Goal: Task Accomplishment & Management: Use online tool/utility

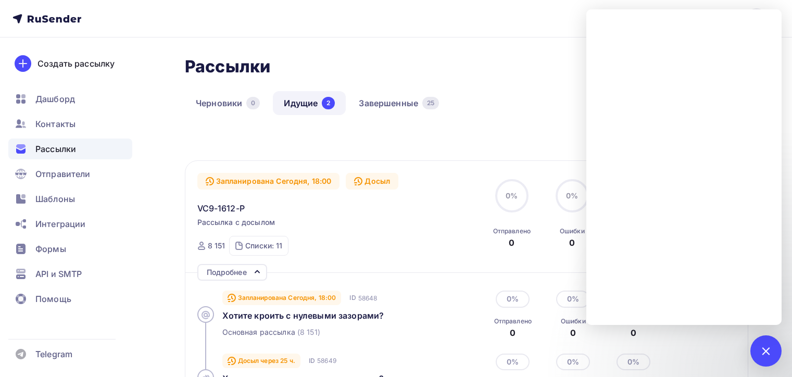
scroll to position [194, 0]
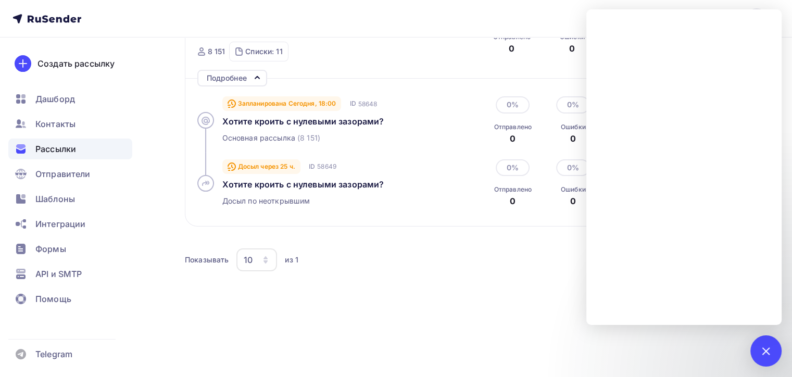
click at [340, 133] on div "Основная рассылка (8 151)" at bounding box center [340, 138] width 237 height 10
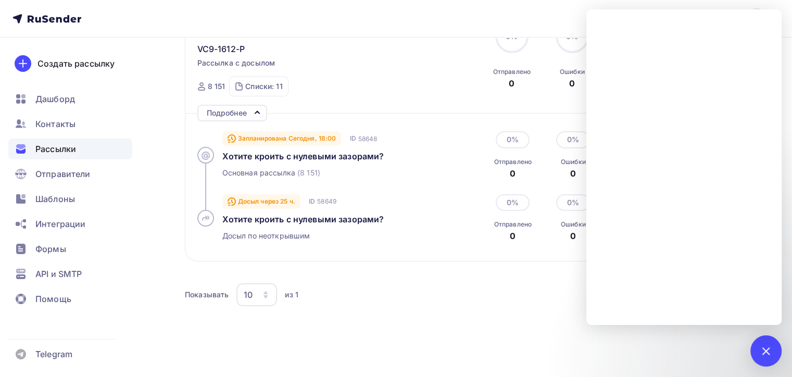
scroll to position [90, 0]
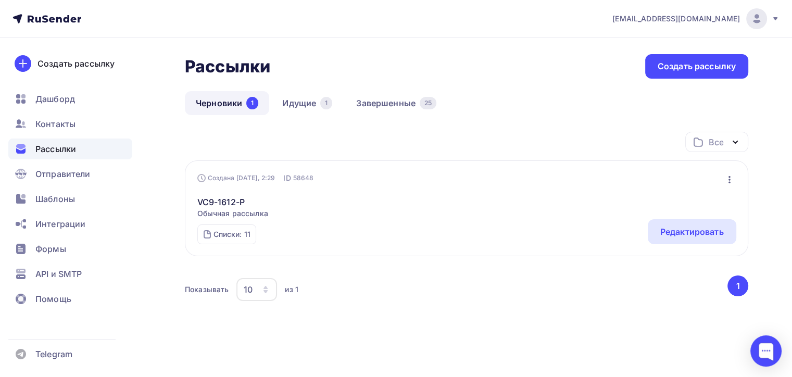
click at [728, 183] on icon "button" at bounding box center [729, 179] width 12 height 12
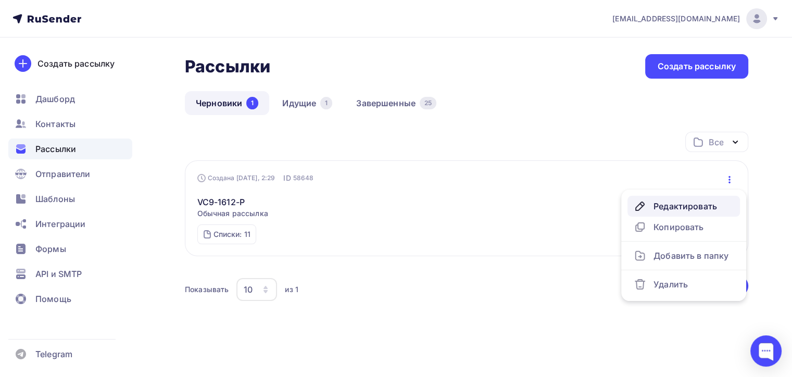
click at [680, 210] on div "Редактировать" at bounding box center [683, 206] width 100 height 12
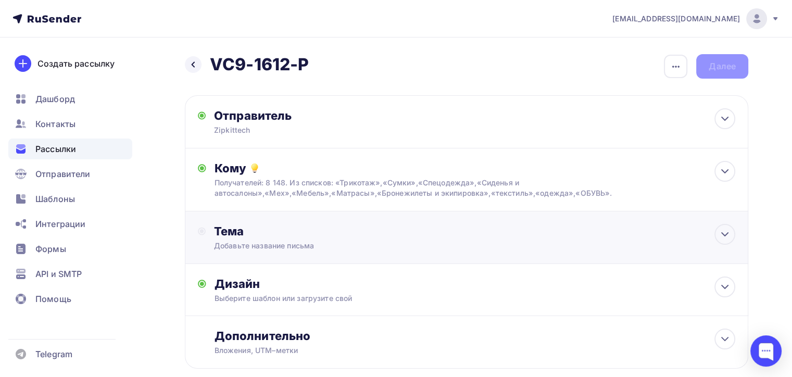
click at [470, 250] on div "Тема Добавьте название письма" at bounding box center [466, 237] width 563 height 53
click at [720, 232] on icon at bounding box center [724, 234] width 12 height 12
click at [399, 241] on div "Добавьте название письма" at bounding box center [317, 244] width 206 height 12
click at [211, 238] on div "Тема" at bounding box center [309, 237] width 222 height 27
click at [727, 72] on div "Назад VC9-1612-P VC9-1612-P Закончить позже Переименовать рассылку Удалить Далее" at bounding box center [466, 66] width 563 height 24
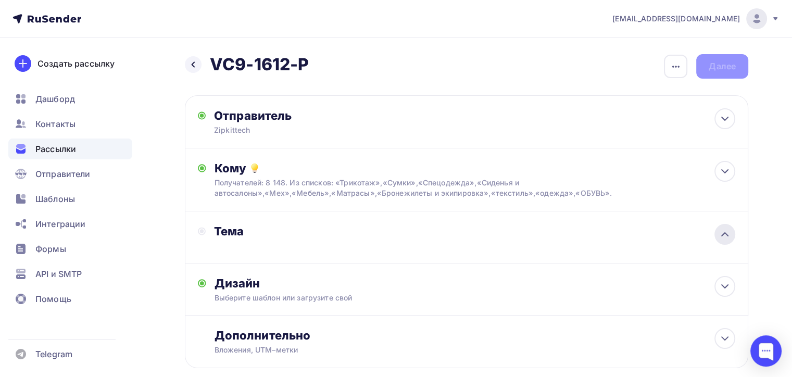
click at [732, 233] on div at bounding box center [724, 234] width 21 height 21
click at [725, 236] on icon at bounding box center [724, 234] width 12 height 12
click at [260, 228] on div "Тема" at bounding box center [317, 231] width 206 height 15
click at [216, 233] on div "Тема" at bounding box center [317, 231] width 206 height 15
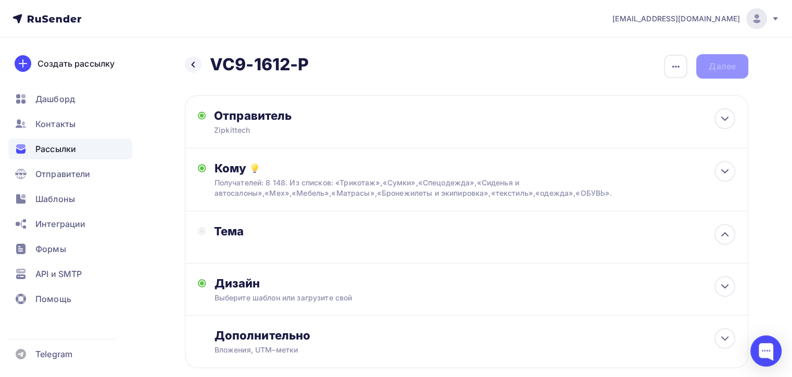
click at [207, 232] on div "Тема" at bounding box center [309, 231] width 222 height 15
click at [239, 231] on div "Тема" at bounding box center [317, 231] width 206 height 15
click at [248, 233] on div "Тема" at bounding box center [317, 231] width 206 height 15
drag, startPoint x: 231, startPoint y: 233, endPoint x: 231, endPoint y: 256, distance: 23.4
click at [231, 236] on div "Тема" at bounding box center [317, 231] width 206 height 15
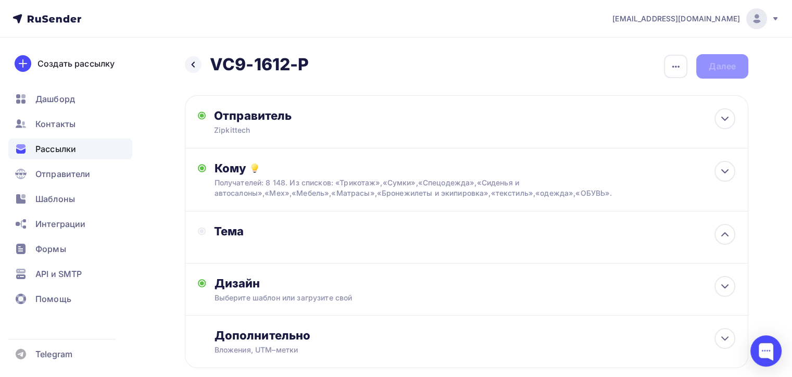
click at [231, 256] on div "Тема" at bounding box center [466, 237] width 563 height 52
click at [735, 237] on div "Тема Добавьте название письма" at bounding box center [466, 237] width 563 height 53
click at [724, 121] on icon at bounding box center [724, 118] width 12 height 12
type input "Zipkittech"
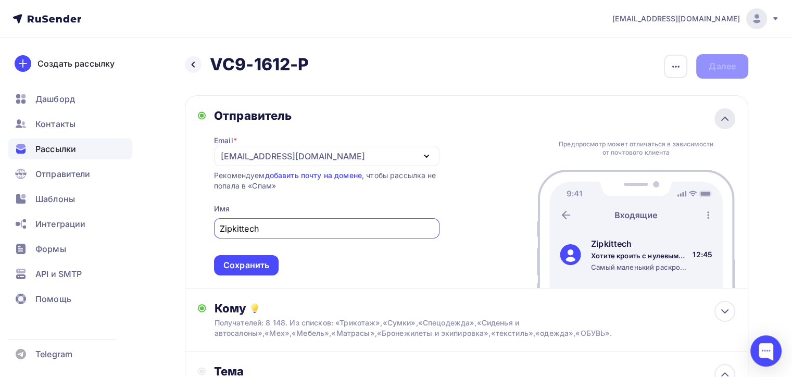
click at [724, 122] on icon at bounding box center [724, 118] width 12 height 12
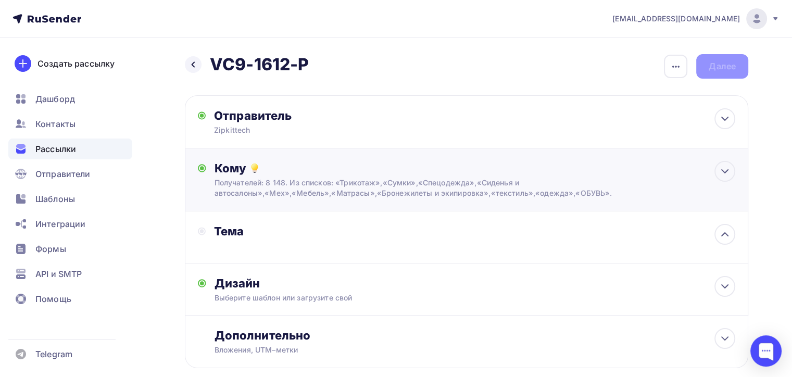
click at [719, 200] on div "Кому Получателей: 8 148. Из списков: «Трикотаж»,«Сумки»,«Спецодежда»,«Сиденья и…" at bounding box center [466, 179] width 563 height 63
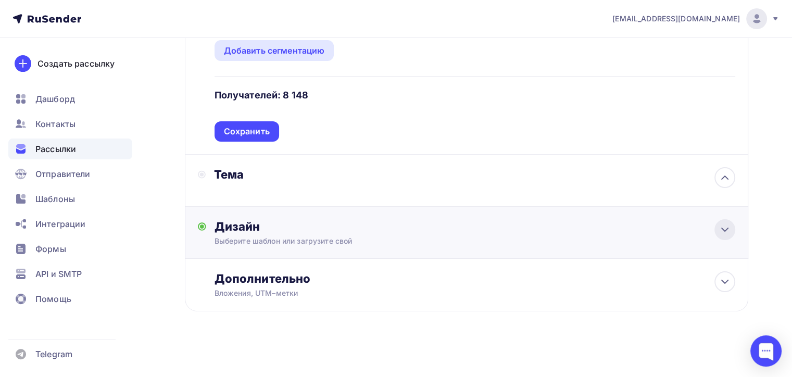
scroll to position [195, 0]
click at [726, 233] on icon at bounding box center [724, 229] width 12 height 12
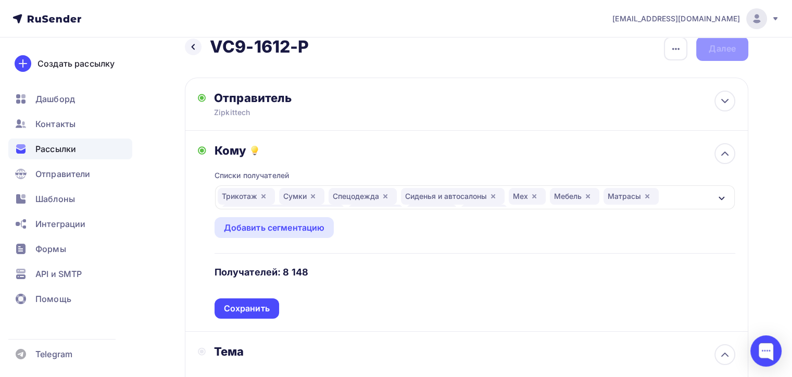
scroll to position [0, 0]
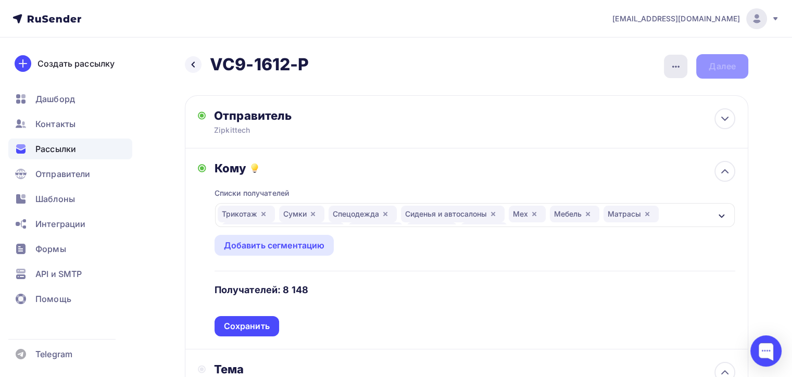
click at [670, 68] on icon "button" at bounding box center [675, 66] width 12 height 12
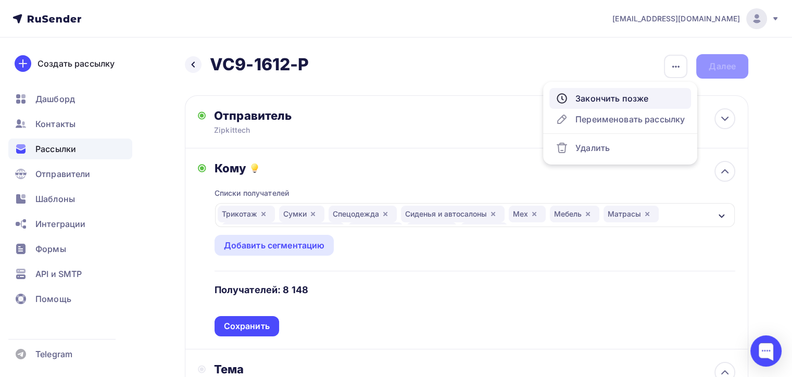
click at [599, 100] on div "Закончить позже" at bounding box center [619, 98] width 129 height 12
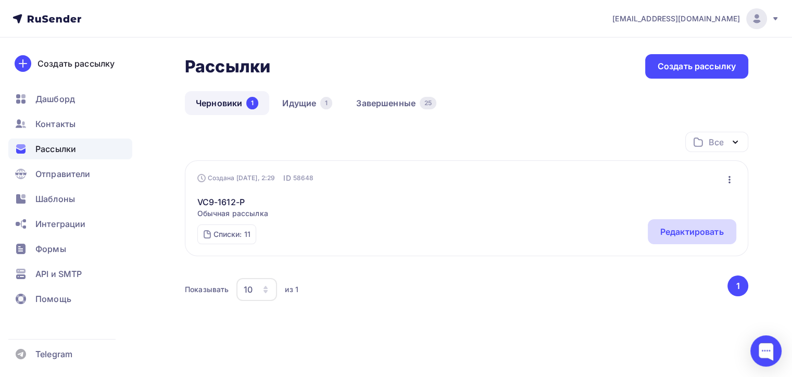
click at [656, 238] on div "Редактировать" at bounding box center [691, 231] width 88 height 25
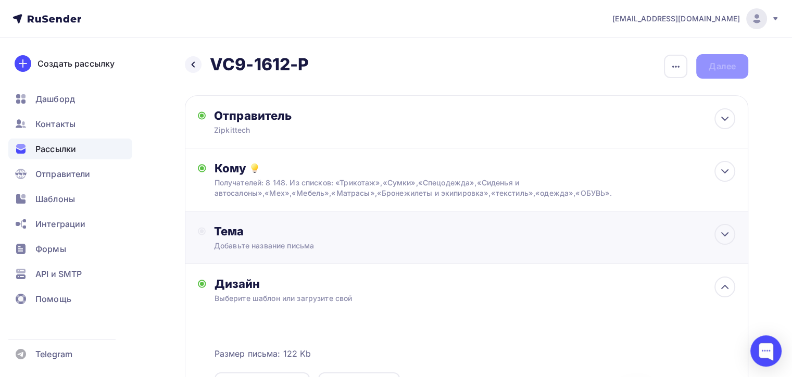
click at [312, 236] on div "Тема" at bounding box center [317, 231] width 206 height 15
click at [714, 237] on div at bounding box center [724, 234] width 21 height 21
click at [85, 77] on link "Создать рассылку" at bounding box center [67, 63] width 118 height 29
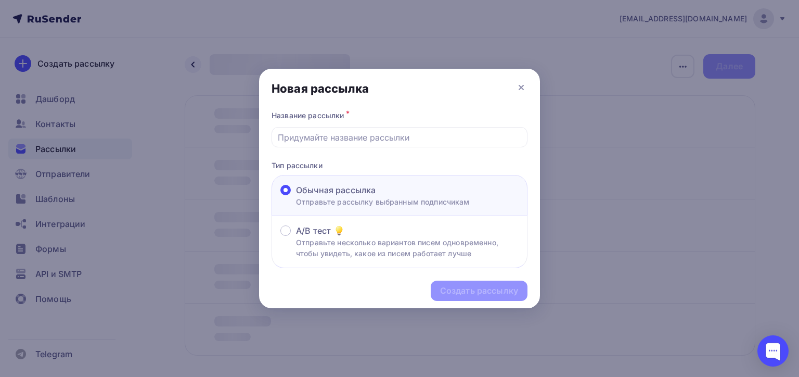
click at [531, 93] on div "Новая рассылка" at bounding box center [399, 89] width 281 height 40
click at [526, 85] on icon at bounding box center [521, 87] width 12 height 12
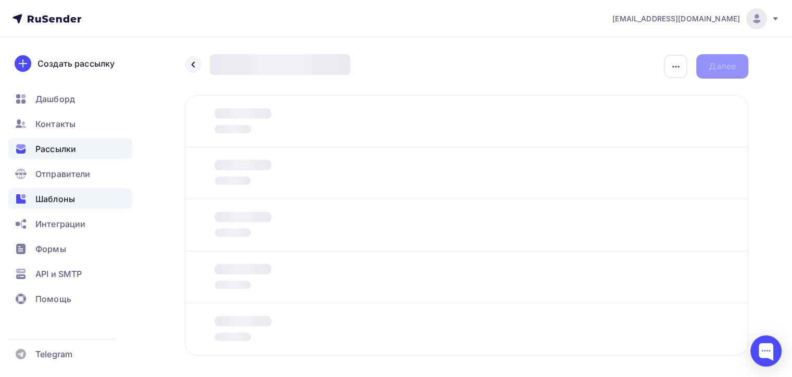
click at [55, 202] on span "Шаблоны" at bounding box center [55, 199] width 40 height 12
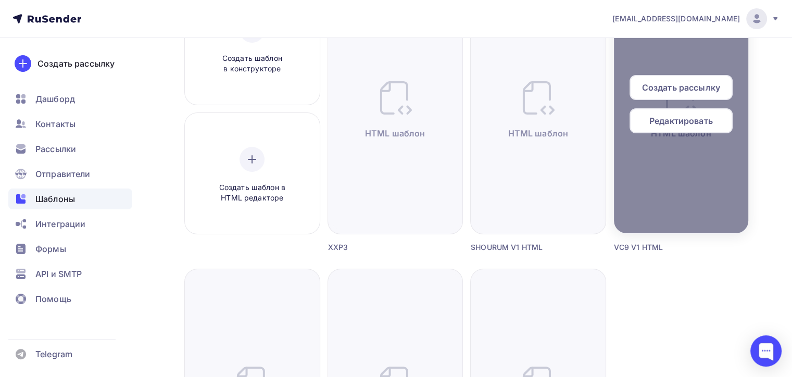
scroll to position [104, 0]
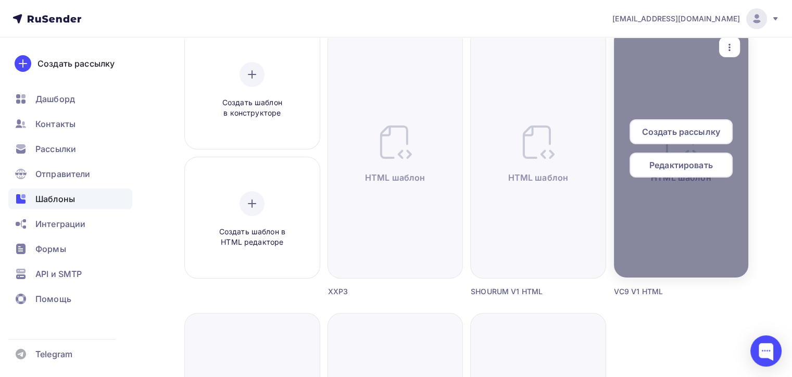
click at [667, 134] on span "Создать рассылку" at bounding box center [681, 131] width 78 height 12
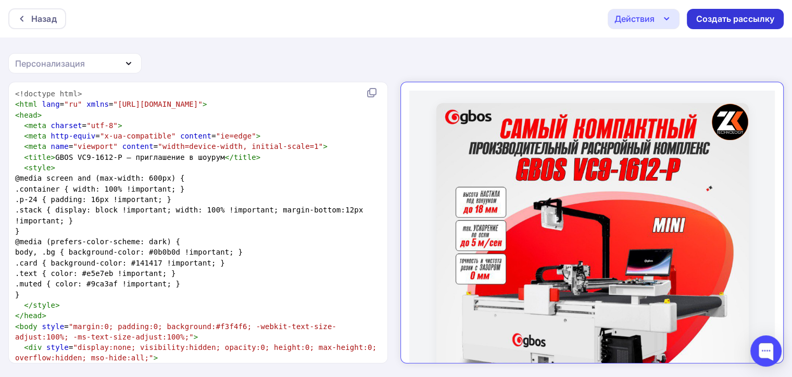
click at [737, 28] on div "Создать рассылку" at bounding box center [734, 19] width 97 height 20
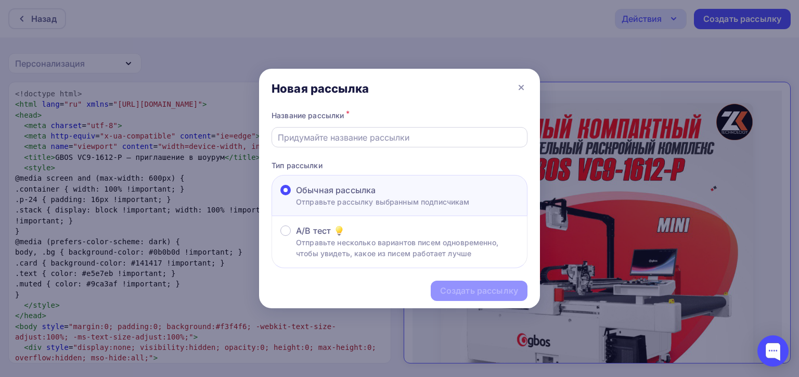
click at [379, 135] on input "text" at bounding box center [400, 137] width 244 height 12
type input "VC9-1612-P"
click at [492, 295] on div "Создать рассылку" at bounding box center [479, 291] width 78 height 12
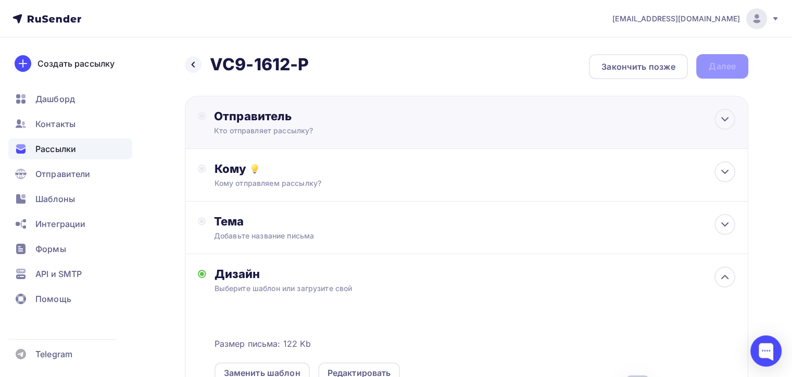
click at [341, 122] on div "Отправитель" at bounding box center [326, 116] width 225 height 15
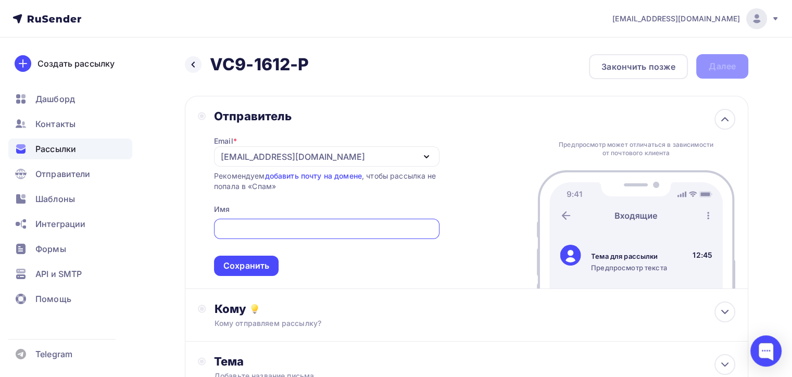
type input "z"
click at [352, 146] on div "[EMAIL_ADDRESS][DOMAIN_NAME]" at bounding box center [326, 156] width 225 height 20
type input "Zipkittech"
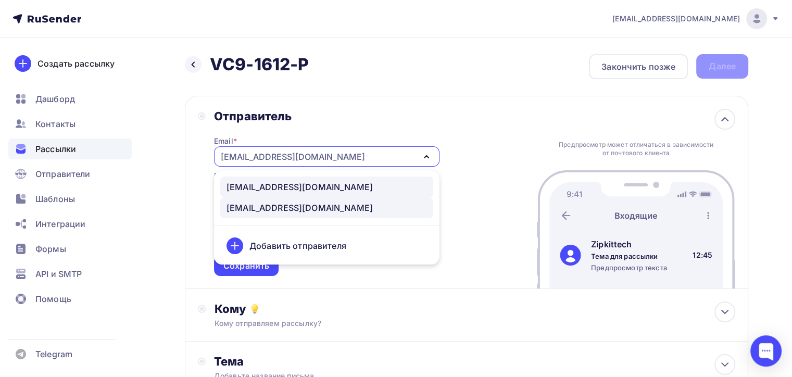
click at [279, 185] on div "100@zipkittech.ru" at bounding box center [299, 187] width 146 height 12
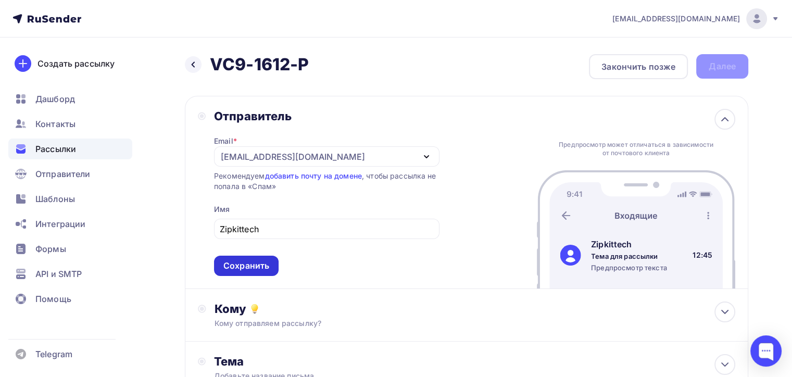
click at [268, 265] on div "Сохранить" at bounding box center [246, 266] width 46 height 12
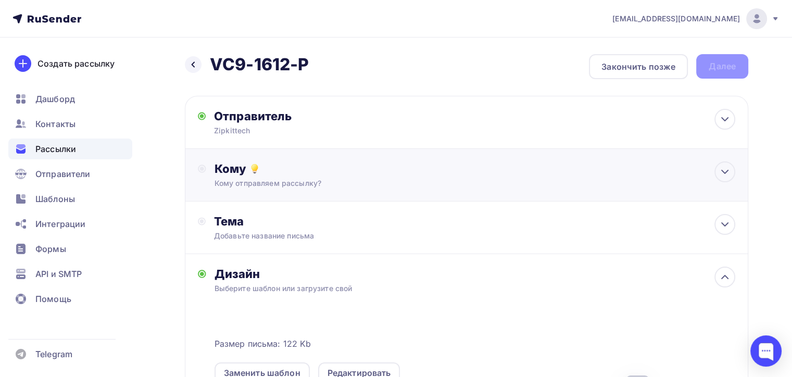
click at [300, 173] on div "Кому" at bounding box center [474, 168] width 520 height 15
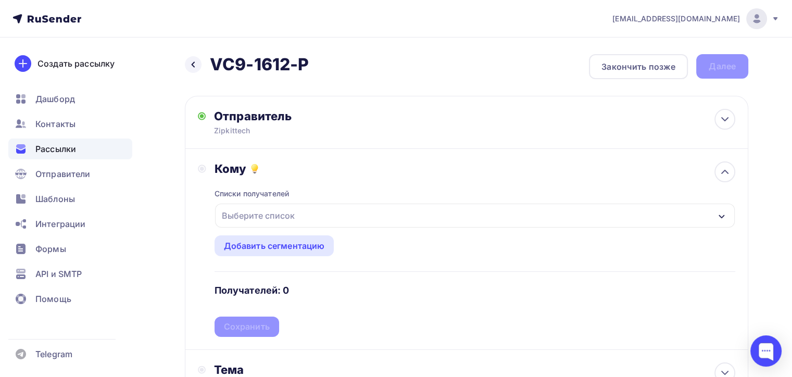
click at [344, 221] on div "Выберите список" at bounding box center [474, 215] width 519 height 24
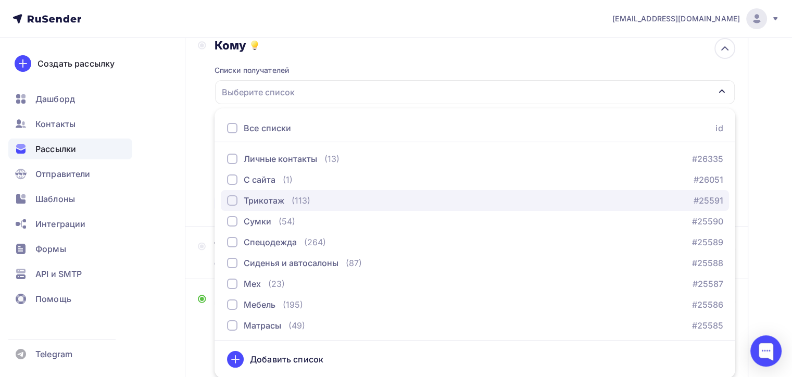
click at [232, 196] on div "button" at bounding box center [232, 200] width 10 height 10
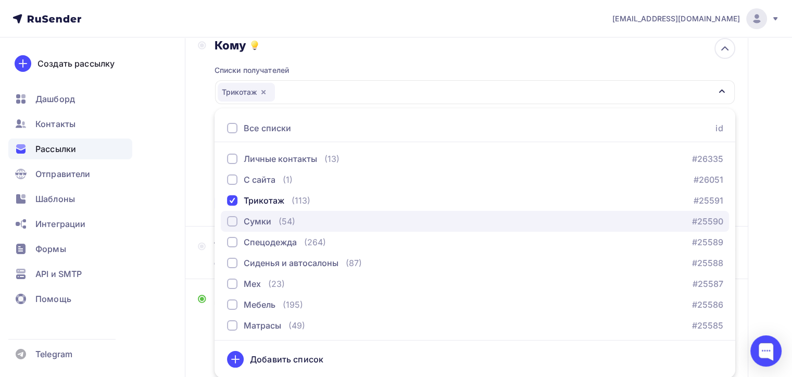
click at [236, 227] on button "Сумки (54) #25590" at bounding box center [475, 221] width 508 height 21
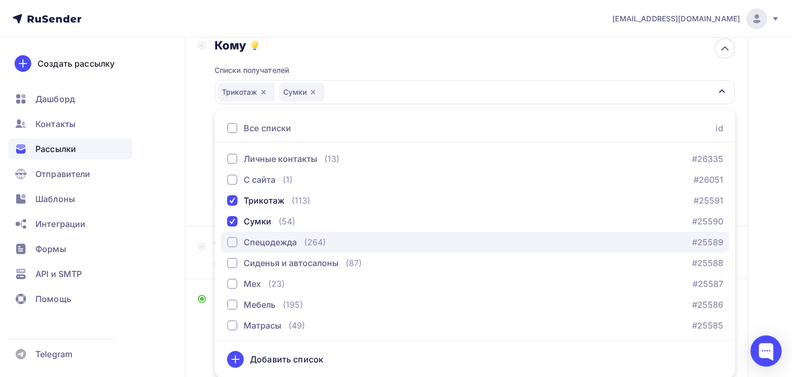
click at [237, 243] on div "Спецодежда" at bounding box center [262, 242] width 70 height 12
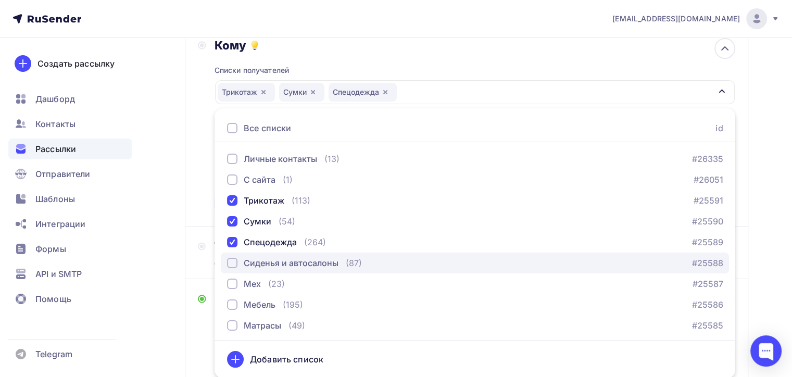
click at [235, 258] on div "button" at bounding box center [232, 263] width 10 height 10
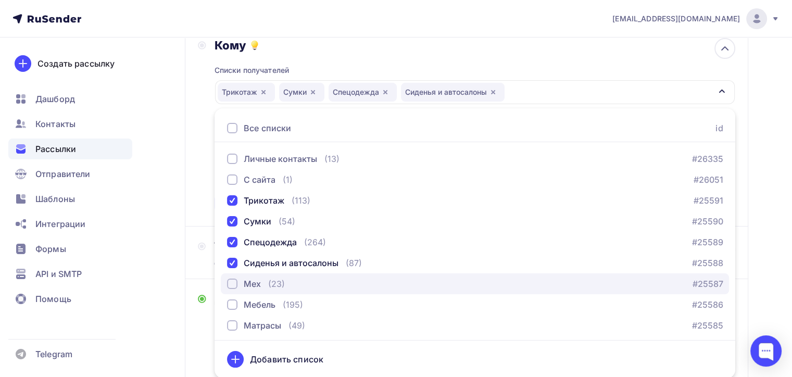
click at [234, 280] on div "button" at bounding box center [232, 283] width 10 height 10
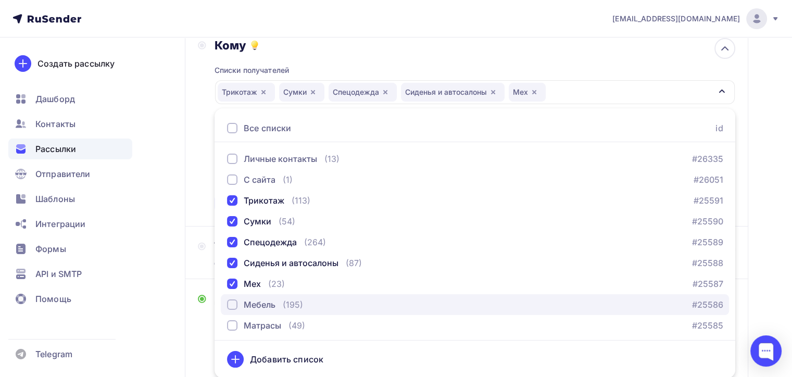
click at [232, 302] on div "button" at bounding box center [232, 304] width 10 height 10
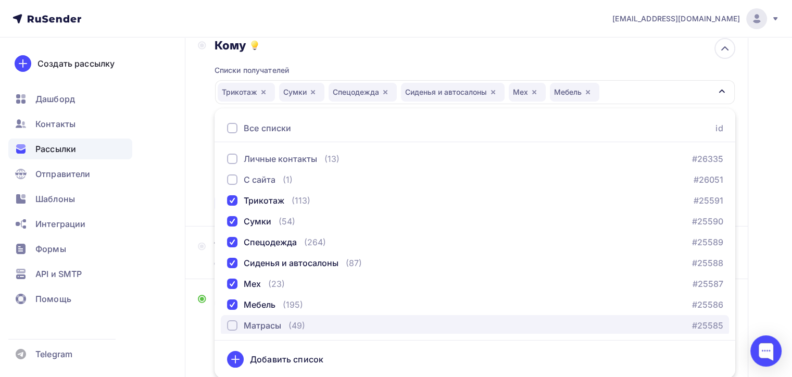
click at [229, 326] on div "button" at bounding box center [232, 325] width 10 height 10
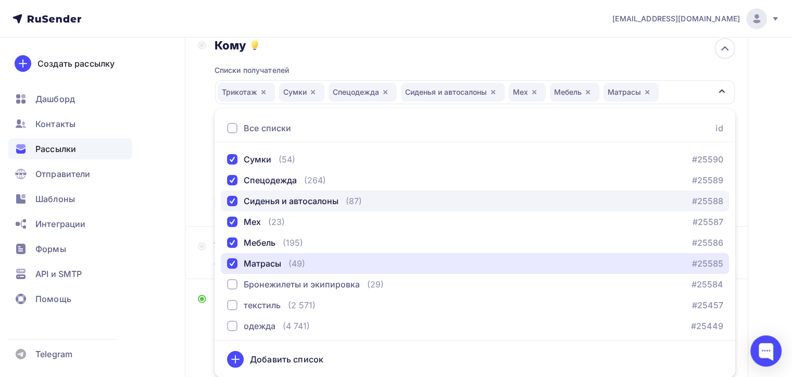
scroll to position [106, 0]
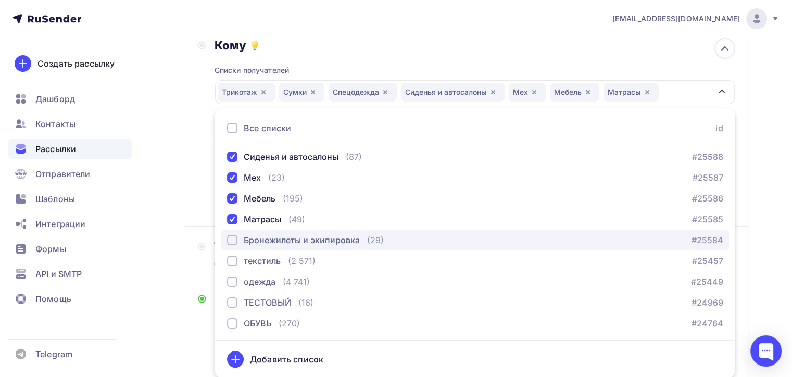
click at [227, 239] on div "button" at bounding box center [232, 240] width 10 height 10
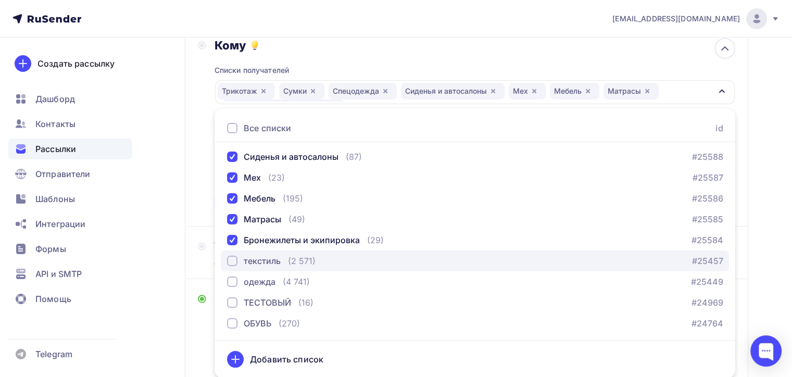
click at [228, 255] on div "текстиль" at bounding box center [254, 261] width 54 height 12
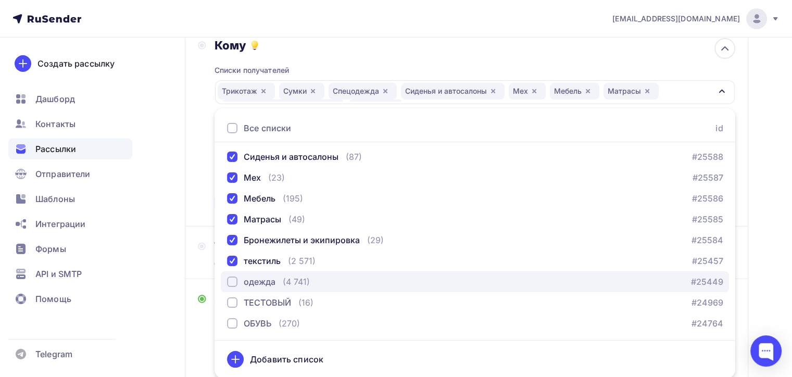
click at [233, 282] on div "button" at bounding box center [232, 281] width 10 height 10
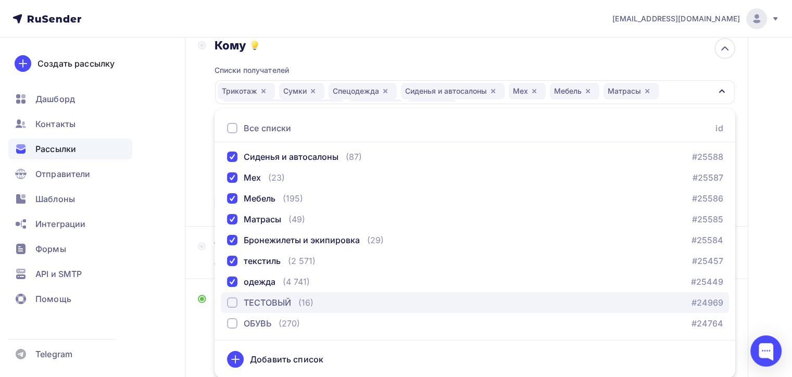
click at [235, 303] on div "button" at bounding box center [232, 302] width 10 height 10
click at [235, 304] on div "button" at bounding box center [232, 302] width 10 height 10
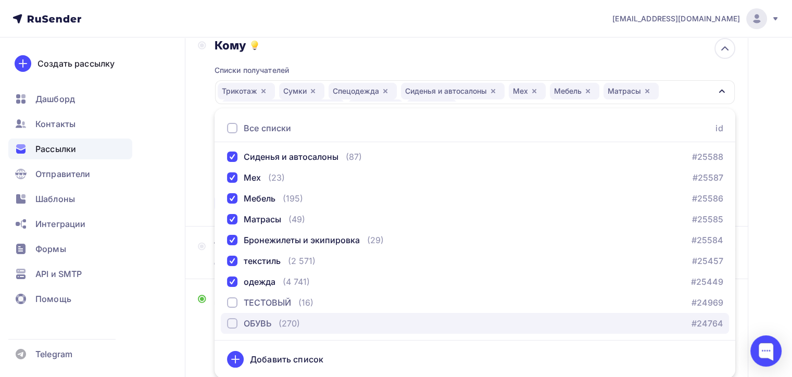
click at [235, 319] on div "button" at bounding box center [232, 323] width 10 height 10
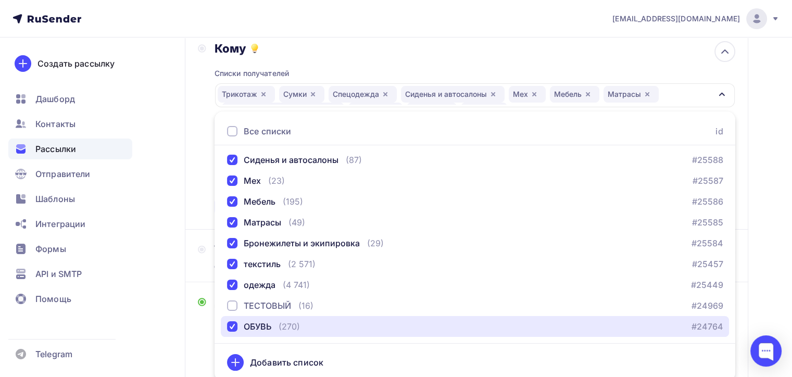
scroll to position [113, 0]
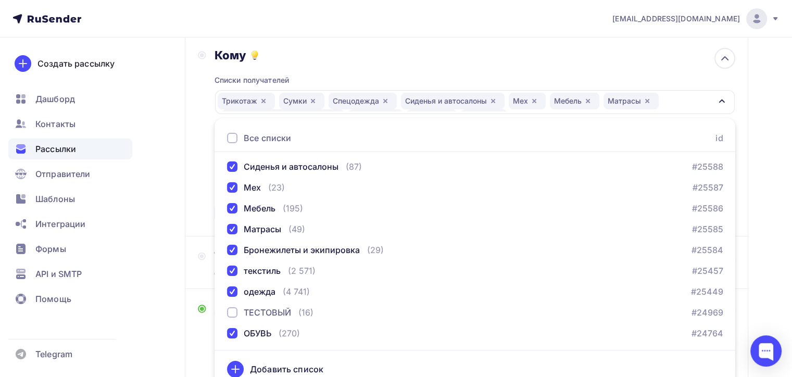
click at [757, 99] on div "Назад VC9-1612-P VC9-1612-P Закончить позже Далее Отправитель Zipkittech Email …" at bounding box center [396, 281] width 792 height 715
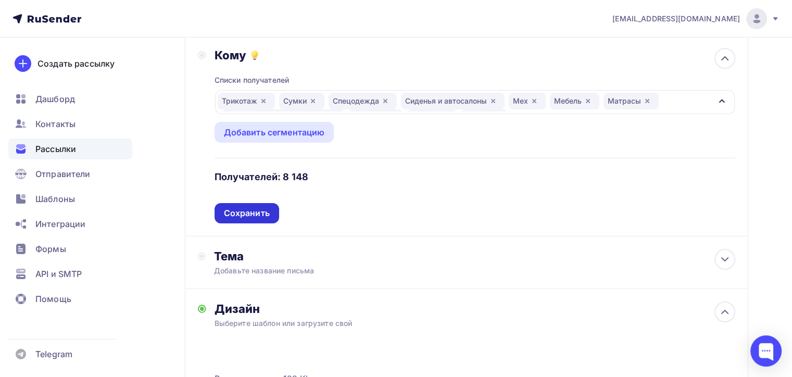
click at [224, 211] on div "Сохранить" at bounding box center [247, 213] width 46 height 12
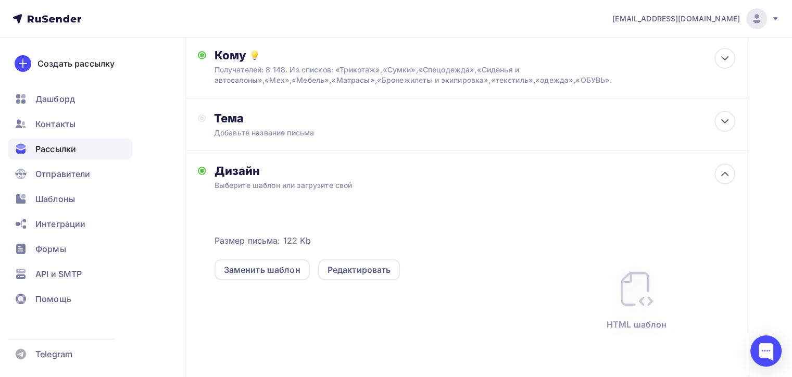
click at [243, 264] on div "Заменить шаблон" at bounding box center [261, 269] width 95 height 21
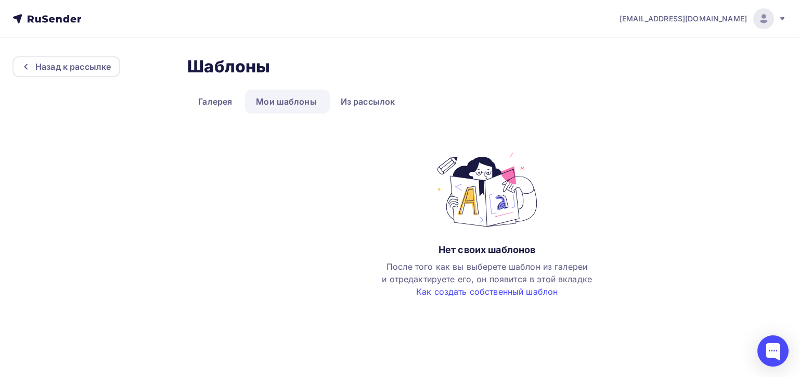
click at [294, 124] on div "Шаблоны Шаблоны Галерея Мои шаблоны Из рассылок Нет своих шаблонов После того к…" at bounding box center [487, 176] width 600 height 241
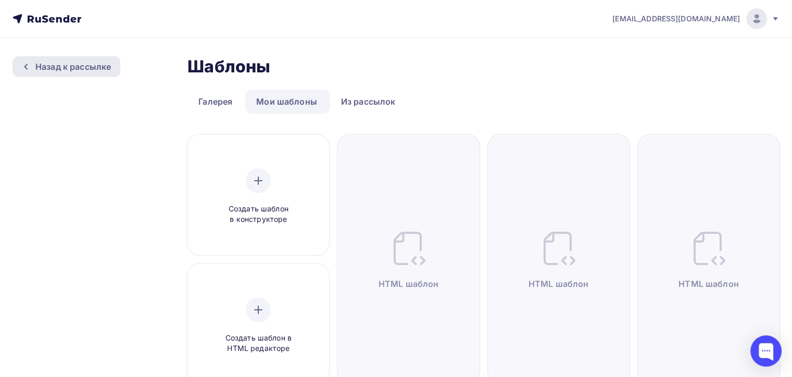
click at [48, 71] on div "Назад к рассылке" at bounding box center [72, 66] width 75 height 12
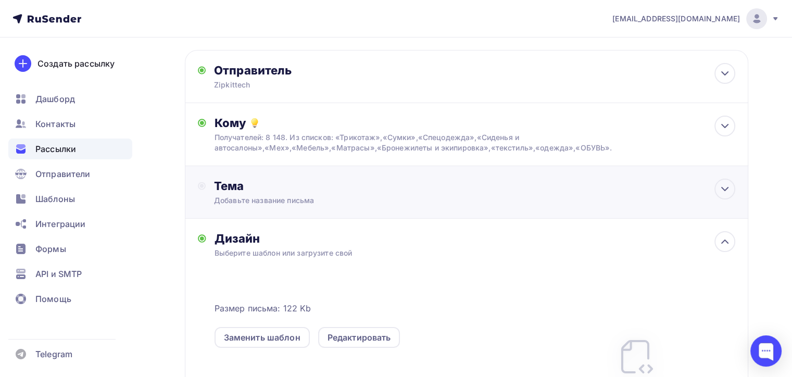
click at [284, 174] on div "Тема Добавьте название письма Тема * Рекомендуем использовать не более 150 симв…" at bounding box center [466, 192] width 563 height 53
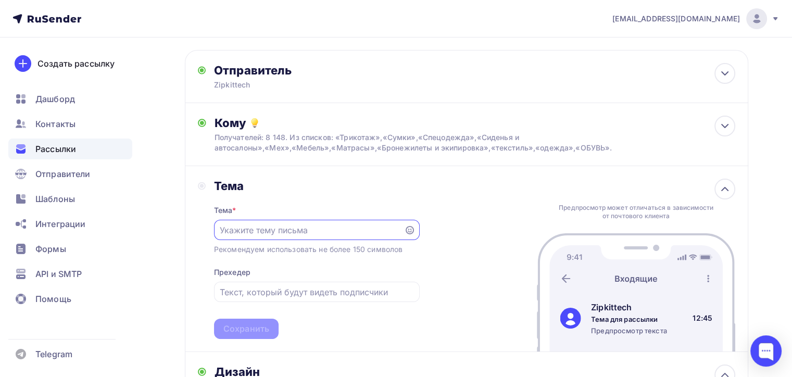
scroll to position [0, 0]
paste input "Хотите кроить с нулевыми зазорами?"
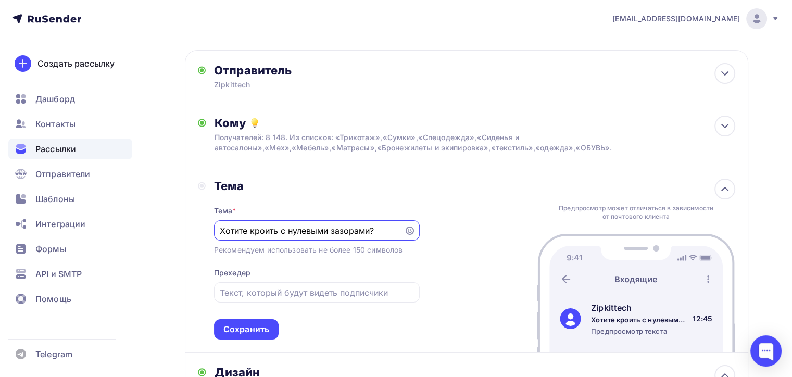
type input "Хотите кроить с нулевыми зазорами?"
click at [311, 282] on div at bounding box center [317, 292] width 206 height 20
click at [292, 297] on input "text" at bounding box center [317, 292] width 194 height 12
paste input "Самый маленький раскройный комплекс"
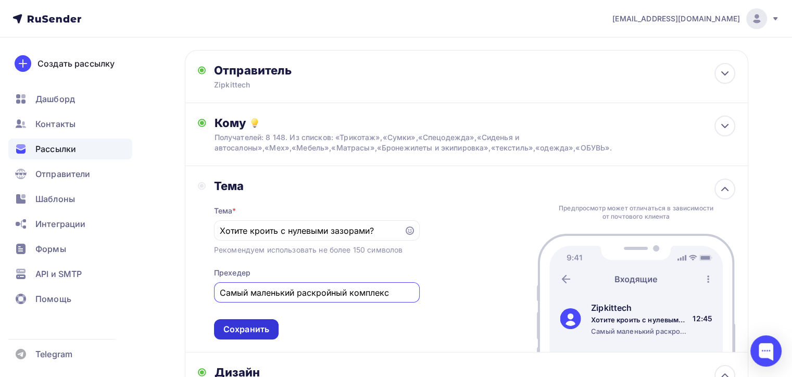
type input "Самый маленький раскройный комплекс"
click at [235, 322] on div "Сохранить" at bounding box center [246, 329] width 65 height 20
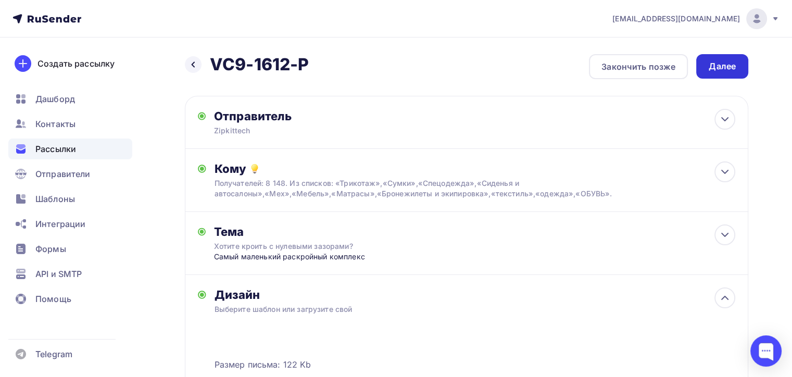
click at [709, 71] on div "Далее" at bounding box center [721, 66] width 27 height 12
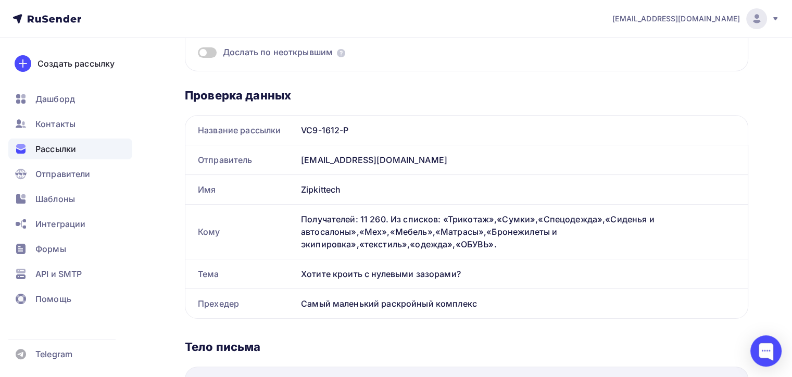
scroll to position [156, 0]
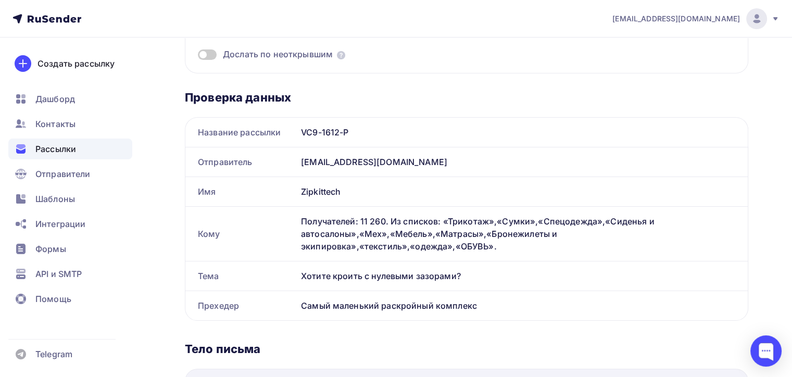
click at [205, 45] on div "Дослать по неоткрывшим" at bounding box center [466, 41] width 537 height 37
click at [207, 53] on span at bounding box center [207, 54] width 19 height 10
click at [198, 56] on input "checkbox" at bounding box center [198, 56] width 0 height 0
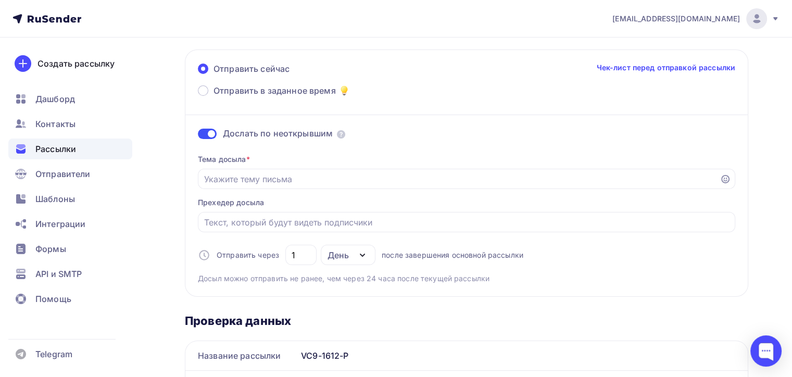
scroll to position [104, 0]
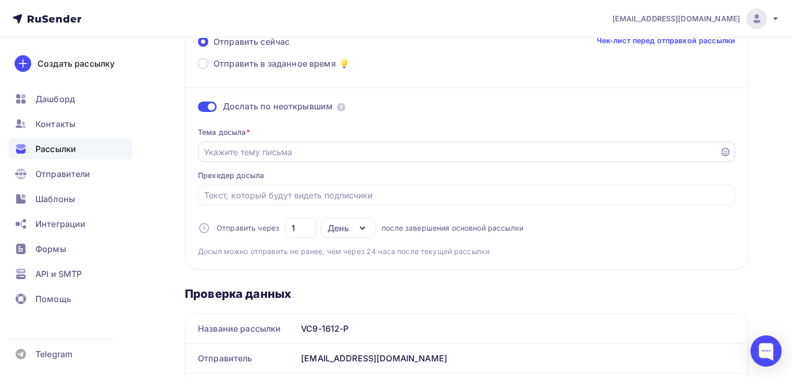
click at [300, 143] on div at bounding box center [466, 152] width 537 height 20
click at [304, 185] on div at bounding box center [466, 195] width 537 height 20
click at [307, 190] on input "Отправить в заданное время" at bounding box center [466, 195] width 525 height 12
paste input "Самый маленький раскройный комплекс"
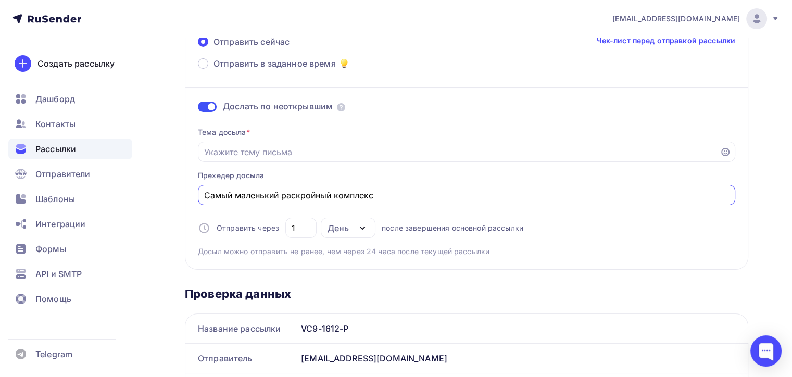
type input "Самый маленький раскройный комплекс"
click at [289, 149] on input "Отправить в заданное время" at bounding box center [459, 152] width 510 height 12
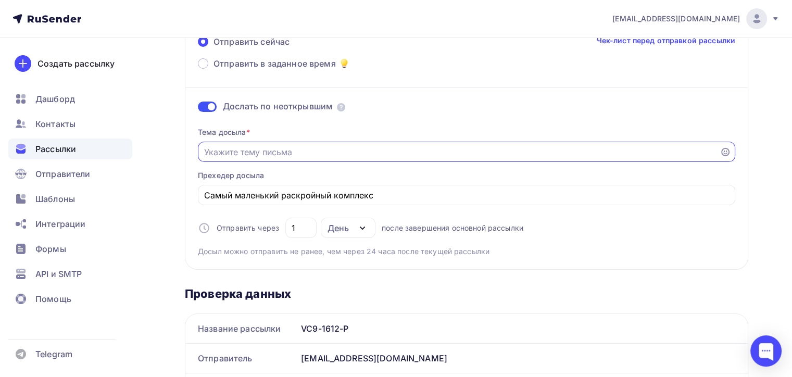
paste input "Хотите кроить с нулевыми зазорами?"
type input "Хотите кроить с нулевыми зазорами?"
click at [556, 219] on div "Тема досыла * Хотите кроить с нулевыми зазорами? Прехедер досыла Самый маленьки…" at bounding box center [466, 188] width 537 height 138
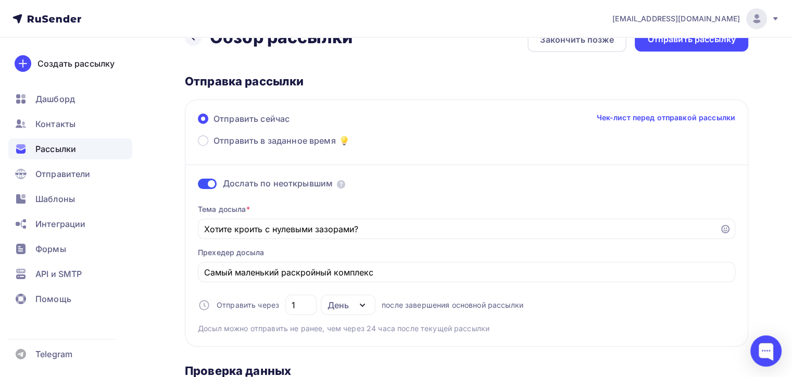
scroll to position [0, 0]
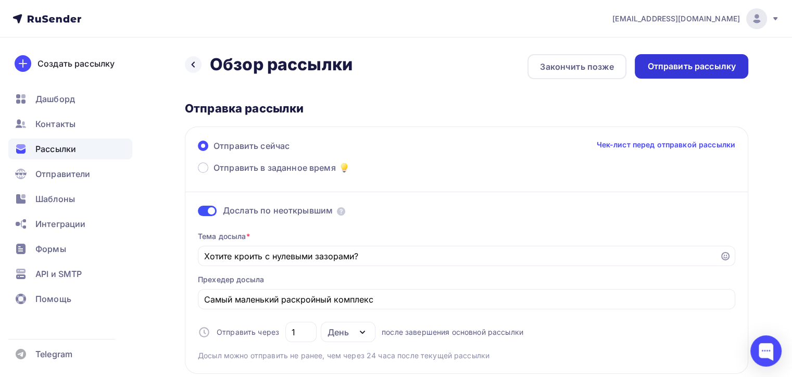
click at [699, 70] on div "Отправить рассылку" at bounding box center [691, 66] width 88 height 12
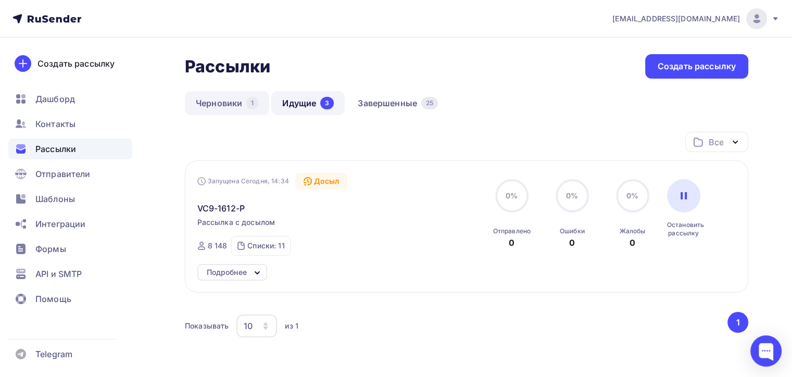
click at [254, 103] on div "1" at bounding box center [252, 103] width 12 height 12
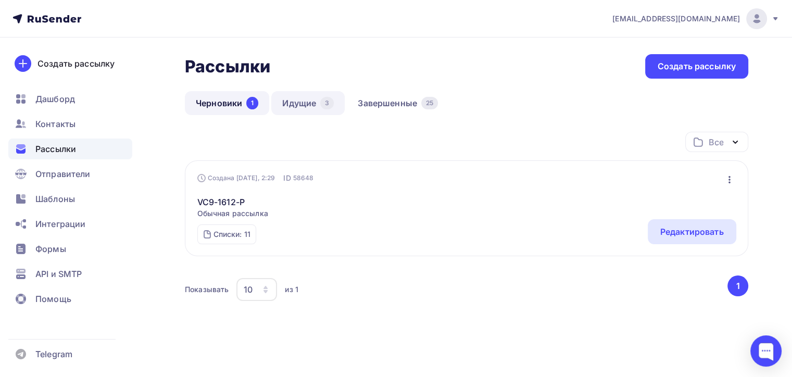
click at [299, 102] on link "Идущие 3" at bounding box center [307, 103] width 73 height 24
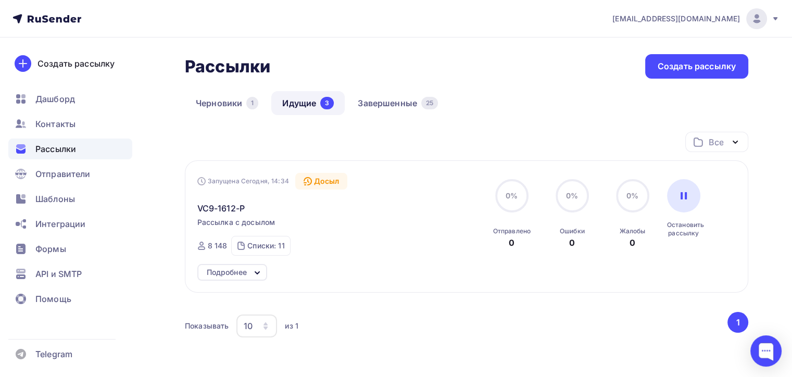
click at [255, 178] on div "Запущена Сегодня, 14:34" at bounding box center [243, 181] width 92 height 8
click at [221, 207] on span "VC9-1612-P" at bounding box center [220, 208] width 47 height 12
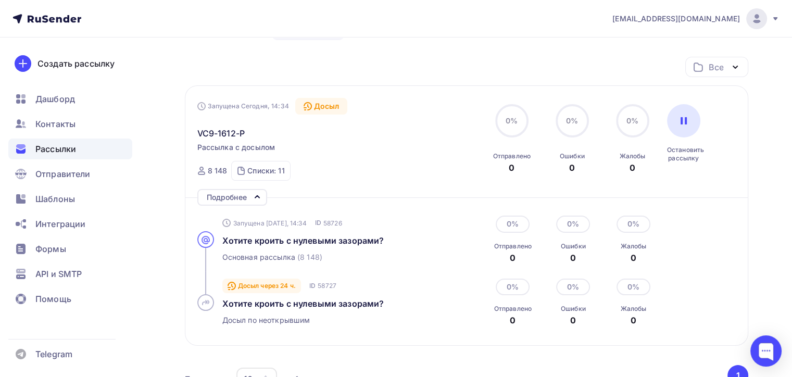
scroll to position [38, 0]
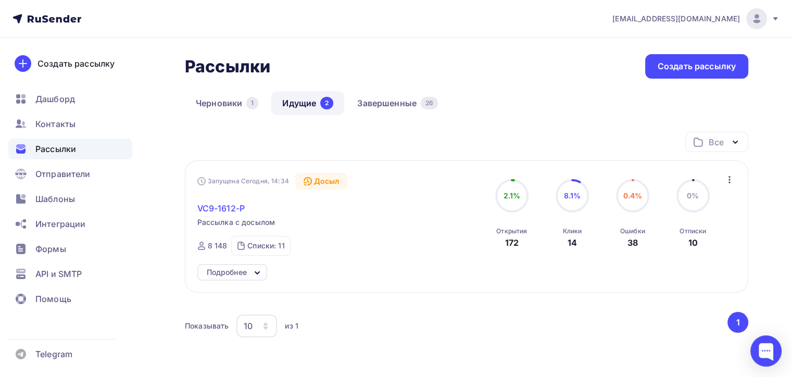
click at [222, 207] on span "VC9-1612-P" at bounding box center [220, 208] width 47 height 12
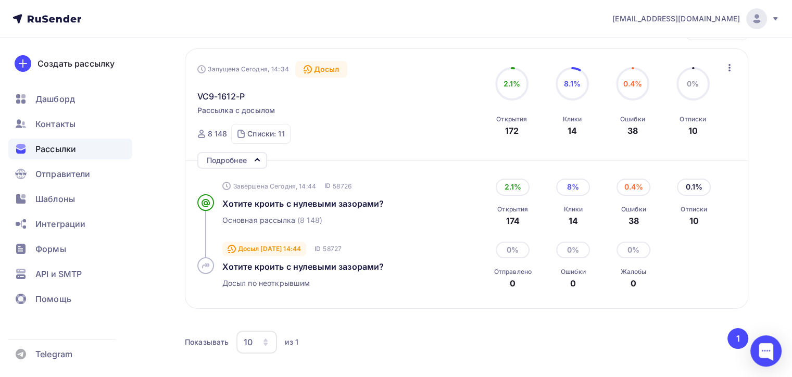
scroll to position [156, 0]
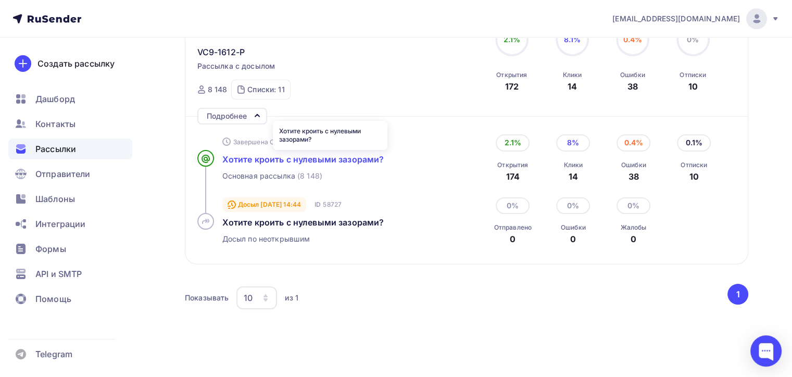
click at [358, 159] on span "Хотите кроить с нулевыми зазорами?" at bounding box center [303, 159] width 162 height 10
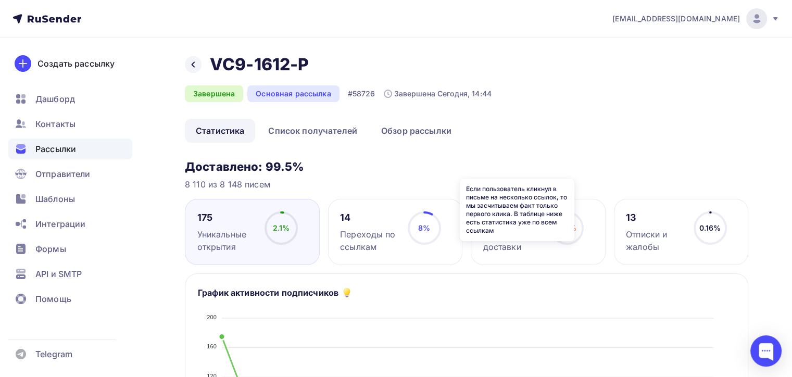
click at [0, 0] on icon at bounding box center [0, 0] width 0 height 0
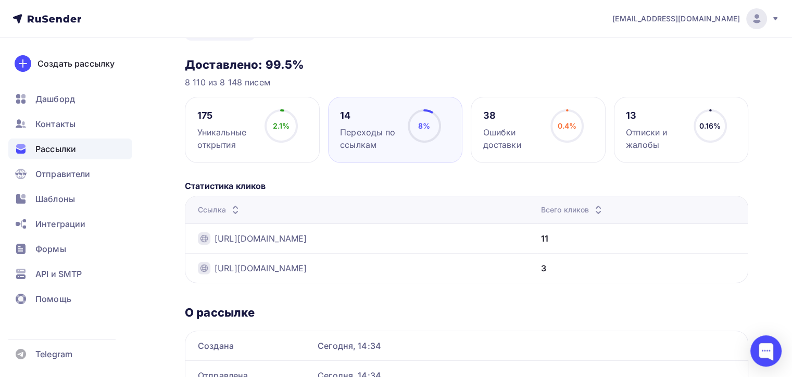
scroll to position [104, 0]
